Goal: Navigation & Orientation: Find specific page/section

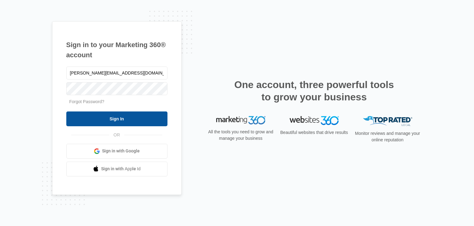
click at [127, 117] on input "Sign In" at bounding box center [116, 119] width 101 height 15
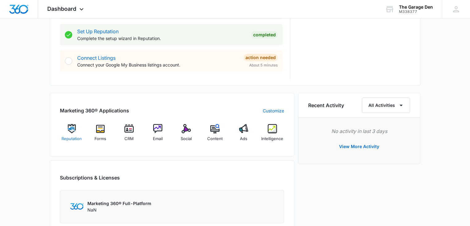
scroll to position [311, 0]
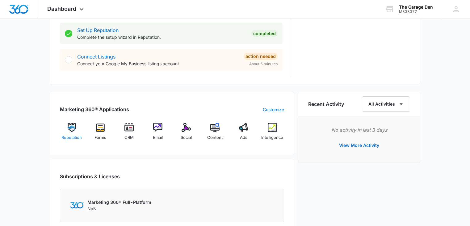
click at [68, 127] on img at bounding box center [71, 127] width 9 height 9
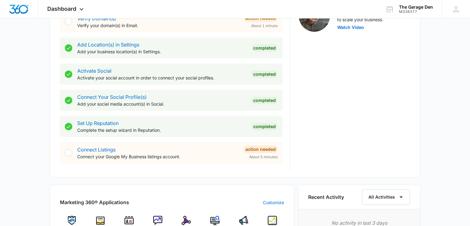
scroll to position [324, 0]
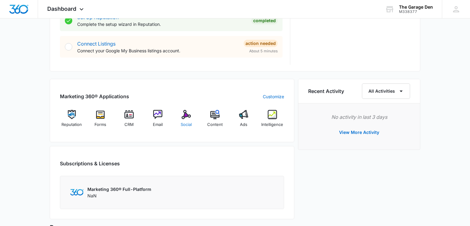
click at [184, 118] on img at bounding box center [185, 114] width 9 height 9
